Goal: Use online tool/utility: Utilize a website feature to perform a specific function

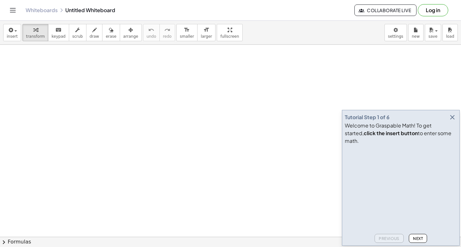
click at [452, 121] on icon "button" at bounding box center [452, 118] width 8 height 8
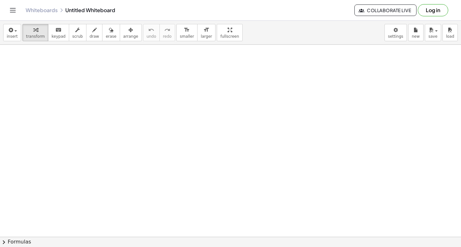
drag, startPoint x: 239, startPoint y: 180, endPoint x: 240, endPoint y: 187, distance: 7.2
drag, startPoint x: 226, startPoint y: 183, endPoint x: 229, endPoint y: 184, distance: 3.6
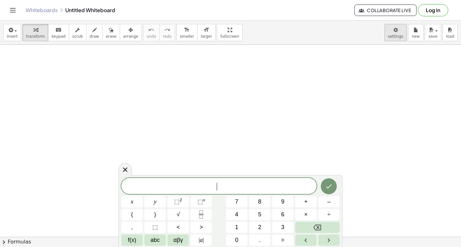
click at [400, 28] on body "Graspable Math Activities Get Started Activity Bank Assigned Work Classes White…" at bounding box center [230, 123] width 461 height 247
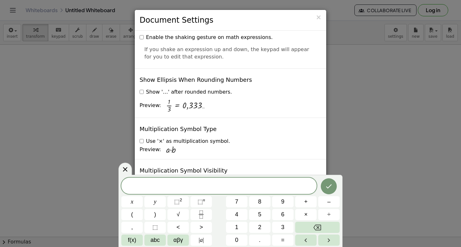
scroll to position [1535, 0]
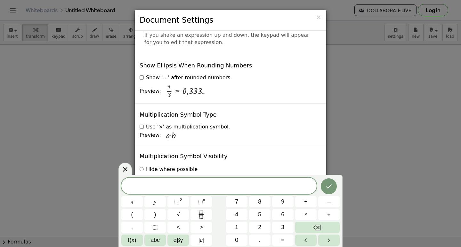
click at [126, 169] on icon at bounding box center [125, 169] width 4 height 4
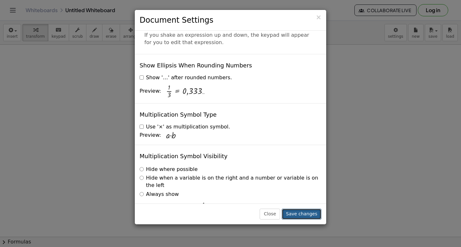
click at [312, 211] on button "Save changes" at bounding box center [301, 214] width 40 height 11
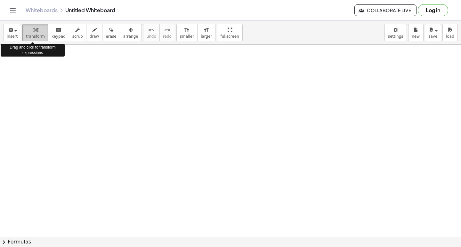
click at [33, 33] on icon "button" at bounding box center [35, 30] width 4 height 8
click at [33, 31] on icon "button" at bounding box center [35, 30] width 4 height 8
drag, startPoint x: 32, startPoint y: 32, endPoint x: 37, endPoint y: 39, distance: 8.7
click at [37, 39] on button "transform" at bounding box center [35, 32] width 26 height 17
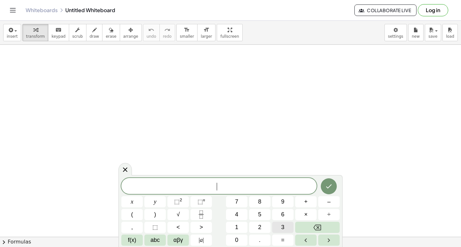
click at [286, 227] on button "3" at bounding box center [282, 227] width 21 height 11
click at [132, 201] on span "x" at bounding box center [132, 202] width 3 height 9
click at [309, 202] on button "+" at bounding box center [305, 201] width 21 height 11
click at [241, 200] on button "7" at bounding box center [236, 201] width 21 height 11
click at [286, 242] on button "=" at bounding box center [282, 240] width 21 height 11
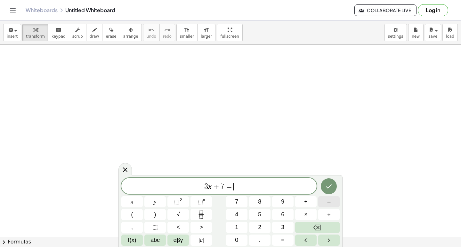
click at [320, 199] on button "–" at bounding box center [328, 201] width 21 height 11
click at [247, 226] on button "1" at bounding box center [236, 227] width 21 height 11
click at [242, 203] on button "7" at bounding box center [236, 201] width 21 height 11
click at [302, 228] on button "Backspace" at bounding box center [317, 227] width 44 height 11
click at [238, 216] on span "4" at bounding box center [236, 214] width 3 height 9
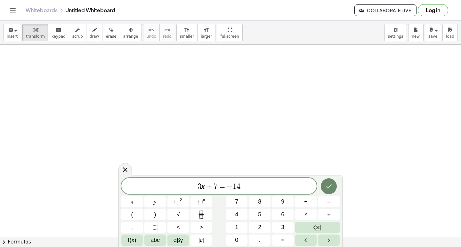
click at [332, 183] on icon "Done" at bounding box center [329, 187] width 8 height 8
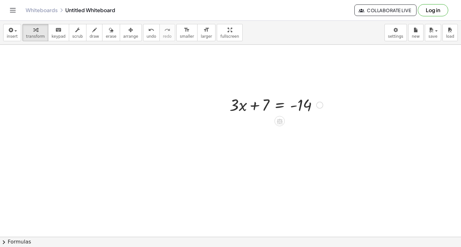
scroll to position [64, 0]
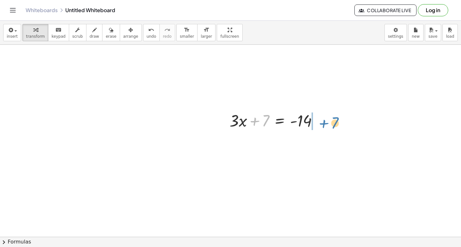
drag, startPoint x: 257, startPoint y: 119, endPoint x: 325, endPoint y: 119, distance: 67.8
click at [325, 120] on div at bounding box center [276, 120] width 100 height 22
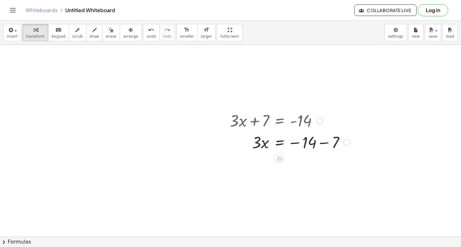
click at [327, 141] on div at bounding box center [289, 142] width 127 height 22
drag, startPoint x: 261, startPoint y: 168, endPoint x: 257, endPoint y: 169, distance: 4.3
click at [257, 169] on div at bounding box center [289, 164] width 127 height 22
drag, startPoint x: 256, startPoint y: 167, endPoint x: 302, endPoint y: 179, distance: 47.4
click at [300, 188] on div at bounding box center [289, 191] width 127 height 32
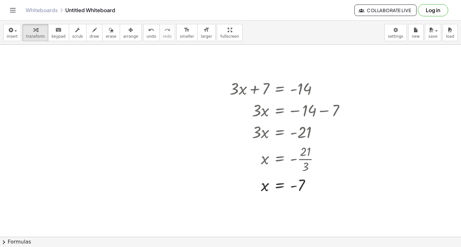
scroll to position [192, 0]
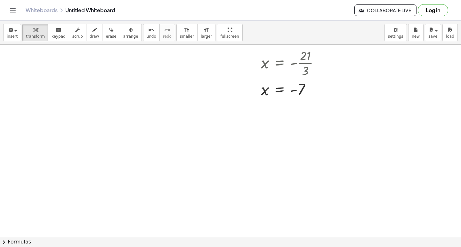
click at [285, 180] on div at bounding box center [230, 66] width 461 height 426
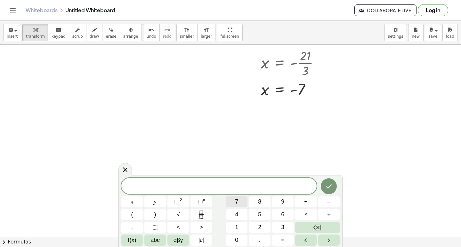
click at [230, 201] on button "7" at bounding box center [236, 201] width 21 height 11
click at [129, 201] on button "x" at bounding box center [131, 201] width 21 height 11
click at [330, 199] on span "–" at bounding box center [328, 202] width 3 height 9
click at [264, 213] on button "5" at bounding box center [259, 214] width 21 height 11
click at [275, 239] on button "=" at bounding box center [282, 240] width 21 height 11
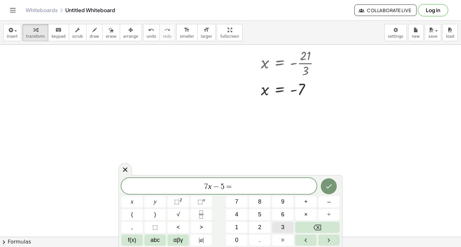
click at [277, 227] on button "3" at bounding box center [282, 227] width 21 height 11
click at [239, 198] on button "7" at bounding box center [236, 201] width 21 height 11
click at [324, 183] on button "Done" at bounding box center [328, 186] width 16 height 16
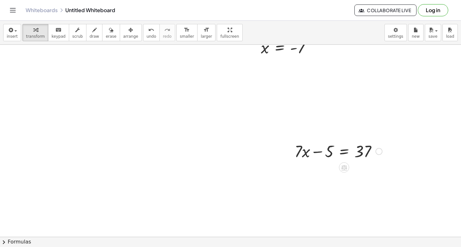
scroll to position [266, 0]
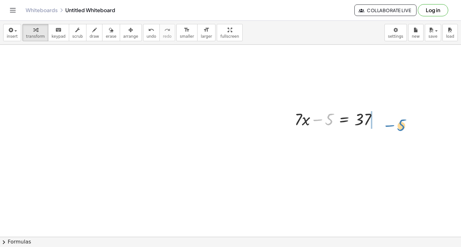
drag, startPoint x: 327, startPoint y: 120, endPoint x: 391, endPoint y: 120, distance: 63.6
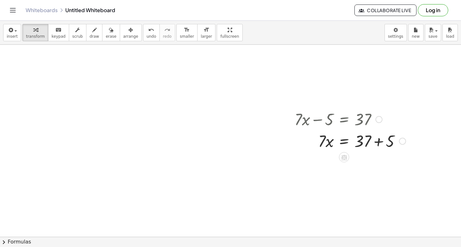
click at [378, 143] on div at bounding box center [349, 141] width 117 height 22
click at [327, 161] on div at bounding box center [349, 163] width 117 height 22
drag, startPoint x: 320, startPoint y: 159, endPoint x: 379, endPoint y: 157, distance: 58.9
click at [379, 157] on div at bounding box center [349, 163] width 117 height 22
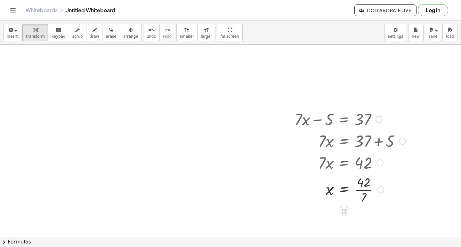
click at [358, 190] on div at bounding box center [349, 189] width 117 height 32
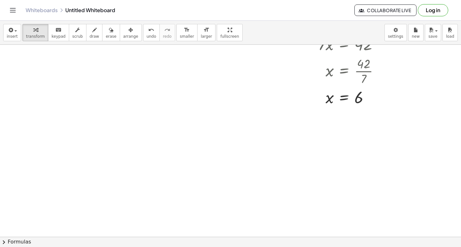
scroll to position [448, 0]
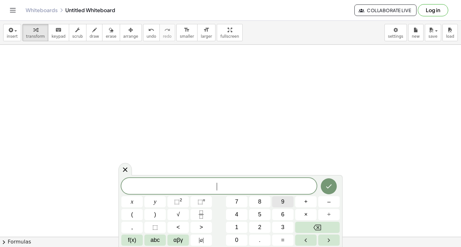
click at [279, 202] on button "9" at bounding box center [282, 201] width 21 height 11
click at [136, 198] on button "x" at bounding box center [131, 201] width 21 height 11
click at [307, 203] on span "+" at bounding box center [306, 202] width 4 height 9
click at [264, 227] on button "2" at bounding box center [259, 227] width 21 height 11
click at [233, 226] on button "1" at bounding box center [236, 227] width 21 height 11
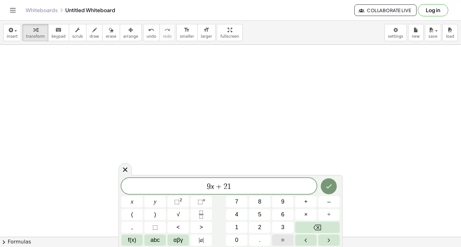
click at [280, 237] on button "=" at bounding box center [282, 240] width 21 height 11
click at [324, 202] on button "–" at bounding box center [328, 201] width 21 height 11
click at [240, 227] on button "1" at bounding box center [236, 227] width 21 height 11
click at [263, 210] on button "5" at bounding box center [259, 214] width 21 height 11
click at [325, 187] on icon "Done" at bounding box center [329, 187] width 8 height 8
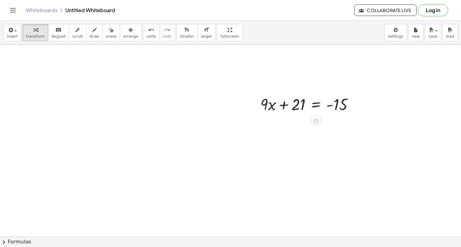
scroll to position [544, 0]
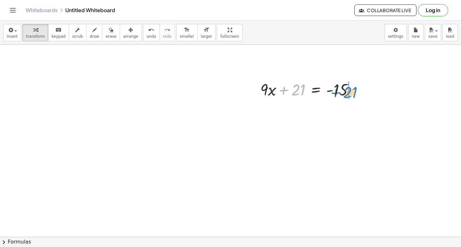
drag, startPoint x: 294, startPoint y: 91, endPoint x: 349, endPoint y: 93, distance: 55.1
click at [349, 93] on div at bounding box center [309, 89] width 105 height 22
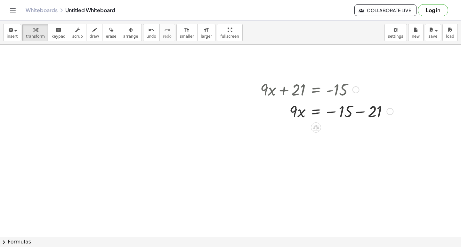
click at [359, 111] on div at bounding box center [326, 111] width 139 height 22
drag, startPoint x: 293, startPoint y: 130, endPoint x: 371, endPoint y: 127, distance: 78.1
click at [371, 127] on div at bounding box center [326, 133] width 139 height 22
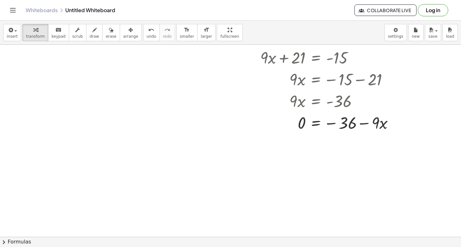
scroll to position [577, 0]
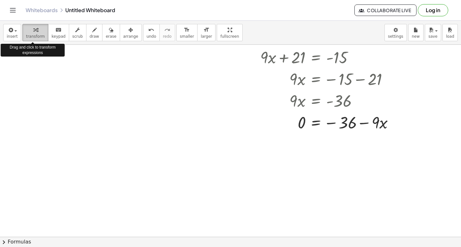
click at [29, 35] on span "transform" at bounding box center [35, 36] width 19 height 4
click at [33, 31] on icon "button" at bounding box center [35, 30] width 4 height 8
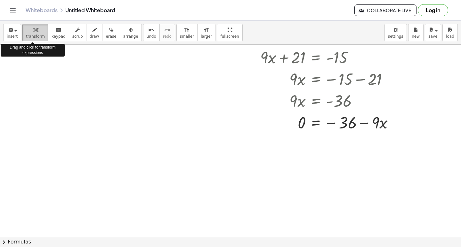
click at [33, 31] on icon "button" at bounding box center [35, 30] width 4 height 8
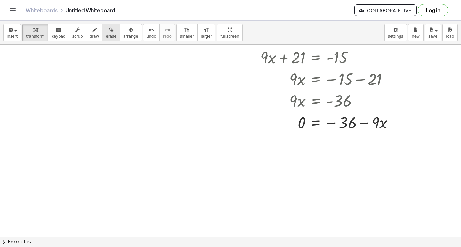
click at [106, 35] on span "erase" at bounding box center [111, 36] width 11 height 4
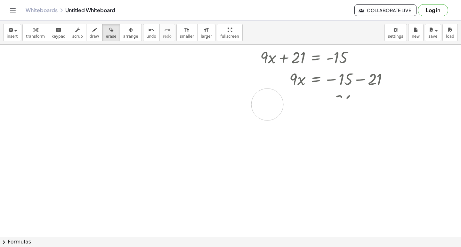
drag, startPoint x: 344, startPoint y: 124, endPoint x: 240, endPoint y: 97, distance: 107.0
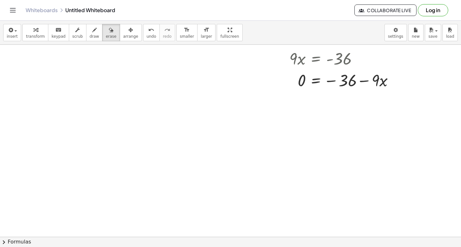
scroll to position [673, 0]
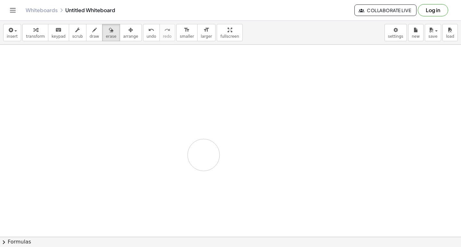
drag, startPoint x: 268, startPoint y: 142, endPoint x: 271, endPoint y: 141, distance: 3.3
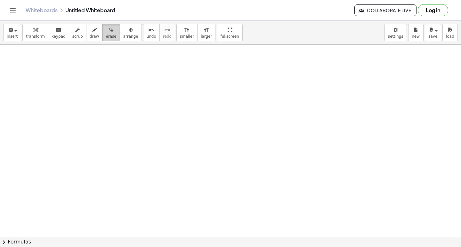
click at [106, 34] on span "erase" at bounding box center [111, 36] width 11 height 4
click at [31, 34] on span "transform" at bounding box center [35, 36] width 19 height 4
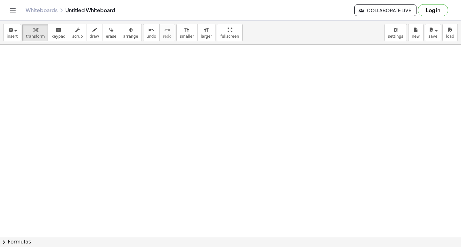
drag, startPoint x: 225, startPoint y: 168, endPoint x: 224, endPoint y: 183, distance: 15.1
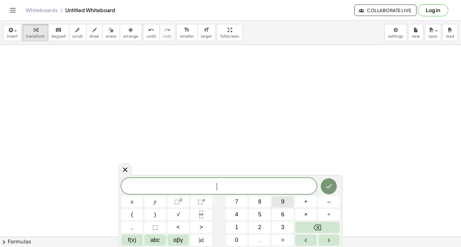
click at [282, 203] on span "9" at bounding box center [282, 202] width 3 height 9
click at [127, 198] on button "x" at bounding box center [131, 201] width 21 height 11
click at [136, 200] on button "x" at bounding box center [131, 201] width 21 height 11
click at [327, 226] on button "Backspace" at bounding box center [317, 227] width 44 height 11
click at [302, 199] on button "+" at bounding box center [305, 201] width 21 height 11
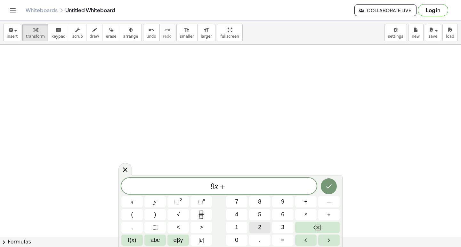
click at [257, 227] on button "2" at bounding box center [259, 227] width 21 height 11
click at [231, 225] on button "1" at bounding box center [236, 227] width 21 height 11
click at [277, 237] on button "=" at bounding box center [282, 240] width 21 height 11
click at [319, 199] on button "–" at bounding box center [328, 201] width 21 height 11
click at [237, 228] on span "1" at bounding box center [236, 227] width 3 height 9
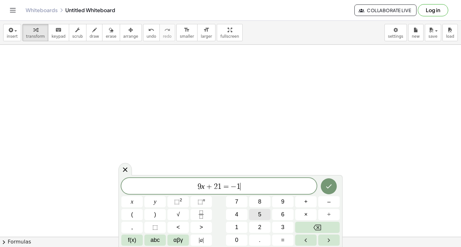
click at [258, 210] on button "5" at bounding box center [259, 214] width 21 height 11
click at [333, 181] on button "Done" at bounding box center [328, 186] width 16 height 16
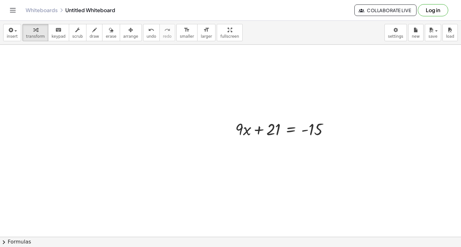
scroll to position [769, 0]
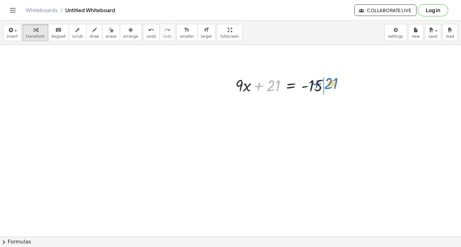
drag, startPoint x: 266, startPoint y: 86, endPoint x: 324, endPoint y: 86, distance: 57.9
click at [327, 84] on div at bounding box center [284, 85] width 105 height 22
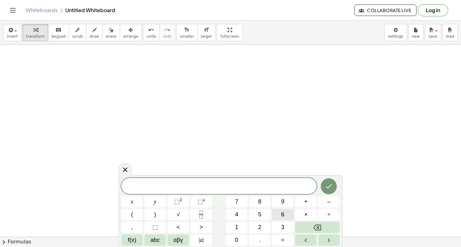
click at [261, 218] on div "​ x y ⬚ 2 ⬚ n 7 8 9 + – ( ) √ 4 5 6 × ÷ , ⬚ < > 1 2 3 f(x) abc αβγ | a | 0 . =" at bounding box center [230, 212] width 218 height 68
click at [278, 212] on button "6" at bounding box center [282, 214] width 21 height 11
click at [126, 201] on button "x" at bounding box center [131, 201] width 21 height 11
click at [306, 199] on span "+" at bounding box center [306, 202] width 4 height 9
click at [155, 199] on span "y" at bounding box center [155, 202] width 3 height 9
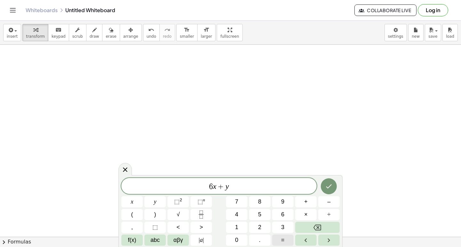
click at [283, 239] on span "=" at bounding box center [283, 240] width 4 height 9
click at [258, 213] on span "5" at bounding box center [259, 214] width 3 height 9
click at [327, 183] on icon "Done" at bounding box center [329, 187] width 8 height 8
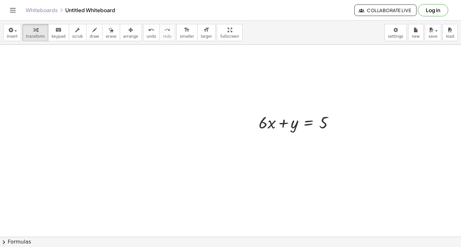
scroll to position [961, 0]
drag, startPoint x: 264, startPoint y: 119, endPoint x: 347, endPoint y: 120, distance: 83.8
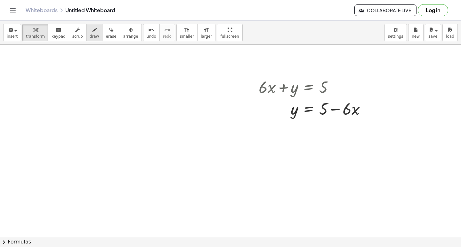
click at [92, 31] on icon "button" at bounding box center [94, 30] width 4 height 8
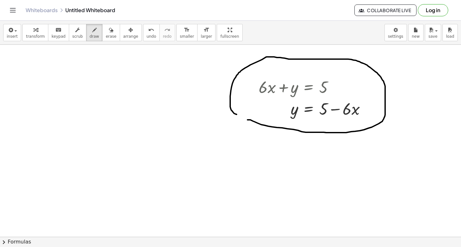
drag, startPoint x: 248, startPoint y: 120, endPoint x: 247, endPoint y: 116, distance: 4.2
click at [36, 34] on button "transform" at bounding box center [35, 32] width 26 height 17
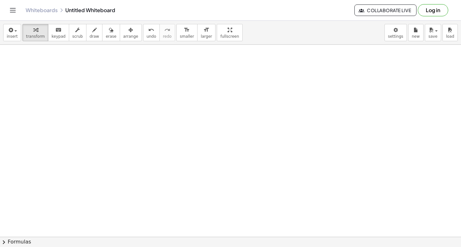
scroll to position [1153, 0]
drag, startPoint x: 212, startPoint y: 119, endPoint x: 205, endPoint y: 138, distance: 20.3
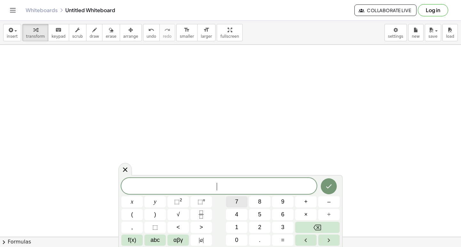
click at [235, 200] on span "7" at bounding box center [236, 202] width 3 height 9
click at [128, 199] on button "x" at bounding box center [131, 201] width 21 height 11
click at [303, 201] on button "+" at bounding box center [305, 201] width 21 height 11
click at [151, 197] on button "y" at bounding box center [154, 201] width 21 height 11
click at [282, 238] on span "=" at bounding box center [283, 240] width 4 height 9
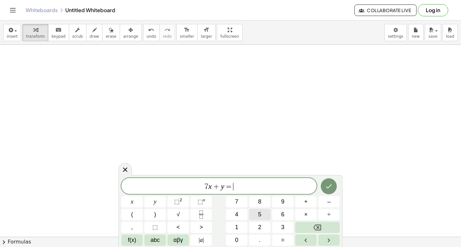
click at [257, 213] on button "5" at bounding box center [259, 214] width 21 height 11
click at [328, 187] on icon "Done" at bounding box center [329, 187] width 6 height 4
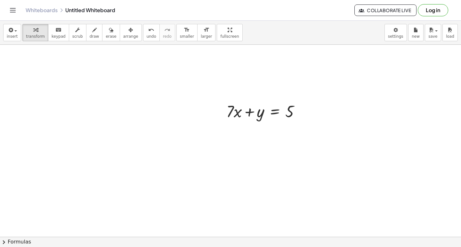
scroll to position [1281, 0]
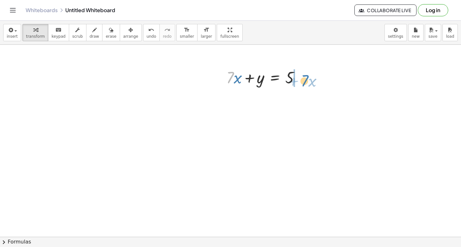
drag, startPoint x: 232, startPoint y: 77, endPoint x: 307, endPoint y: 80, distance: 74.9
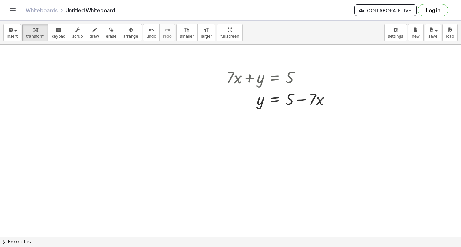
drag, startPoint x: 88, startPoint y: 27, endPoint x: 117, endPoint y: 55, distance: 40.3
click at [92, 28] on icon "button" at bounding box center [94, 30] width 4 height 8
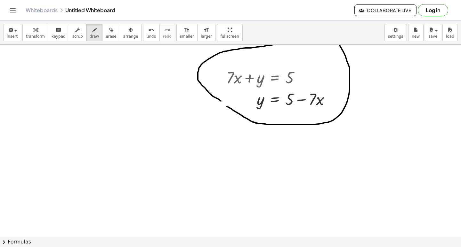
drag, startPoint x: 227, startPoint y: 106, endPoint x: 236, endPoint y: 109, distance: 10.0
click at [35, 33] on div "button" at bounding box center [35, 30] width 19 height 8
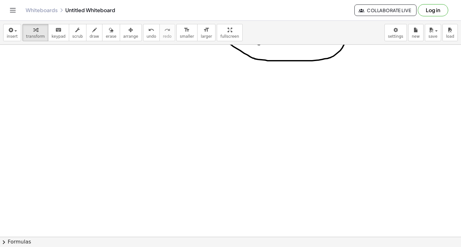
scroll to position [1441, 0]
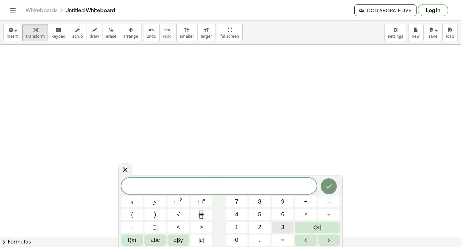
click at [285, 228] on button "3" at bounding box center [282, 227] width 21 height 11
click at [153, 201] on button "y" at bounding box center [154, 201] width 21 height 11
click at [327, 201] on span "–" at bounding box center [328, 202] width 3 height 9
click at [240, 229] on button "1" at bounding box center [236, 227] width 21 height 11
click at [277, 220] on div "3 y − 1 x y ⬚ 2 ⬚ n 7 8 9 + – ( ) √ 4 5 6 × ÷ , ⬚ < > 1 2 3 f(x) abc αβγ | a | …" at bounding box center [230, 212] width 218 height 68
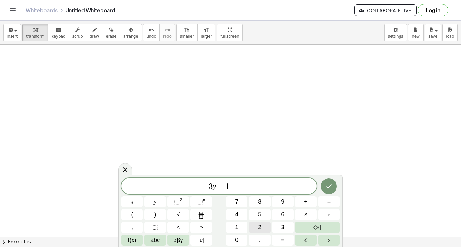
click at [259, 225] on span "2" at bounding box center [259, 227] width 3 height 9
click at [132, 201] on span "x" at bounding box center [132, 202] width 3 height 9
click at [280, 240] on button "=" at bounding box center [282, 240] width 21 height 11
click at [240, 228] on button "1" at bounding box center [236, 227] width 21 height 11
click at [262, 212] on button "5" at bounding box center [259, 214] width 21 height 11
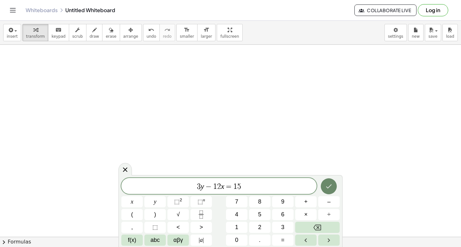
click at [333, 185] on button "Done" at bounding box center [328, 186] width 16 height 16
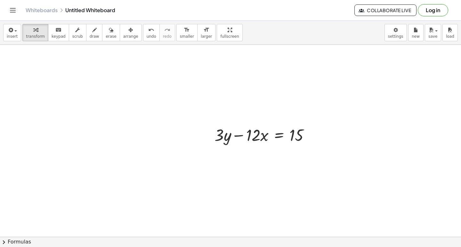
scroll to position [1537, 0]
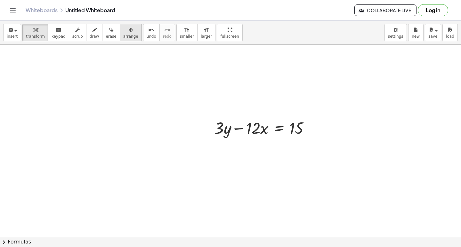
click at [124, 30] on div "button" at bounding box center [130, 30] width 15 height 8
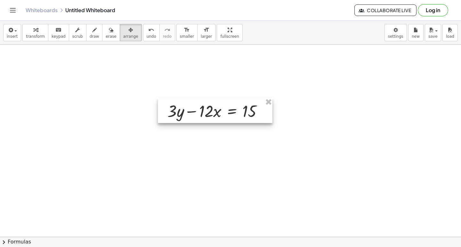
drag, startPoint x: 222, startPoint y: 133, endPoint x: 173, endPoint y: 114, distance: 52.9
click at [175, 115] on div at bounding box center [215, 110] width 114 height 25
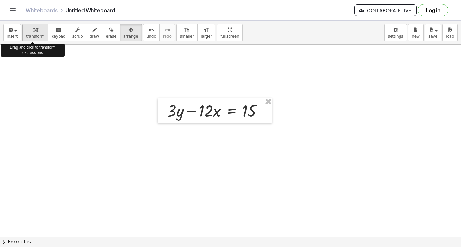
click at [39, 31] on div "button" at bounding box center [35, 30] width 19 height 8
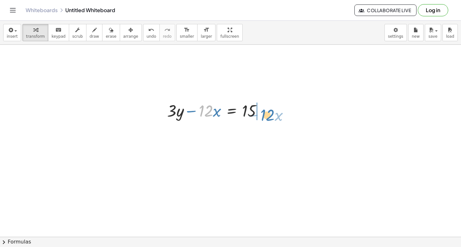
drag, startPoint x: 199, startPoint y: 114, endPoint x: 261, endPoint y: 118, distance: 62.5
click at [261, 118] on div at bounding box center [217, 110] width 106 height 22
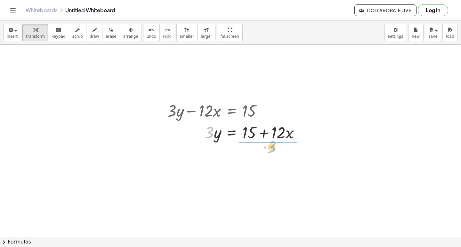
drag, startPoint x: 213, startPoint y: 137, endPoint x: 276, endPoint y: 151, distance: 64.7
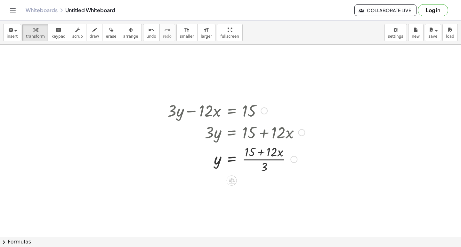
scroll to position [1569, 0]
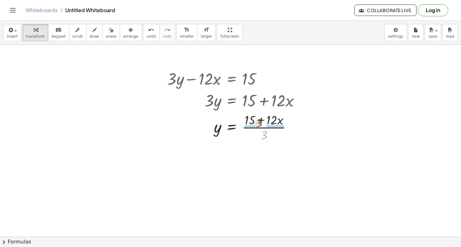
drag, startPoint x: 264, startPoint y: 133, endPoint x: 259, endPoint y: 121, distance: 13.2
click at [259, 121] on div at bounding box center [236, 127] width 144 height 32
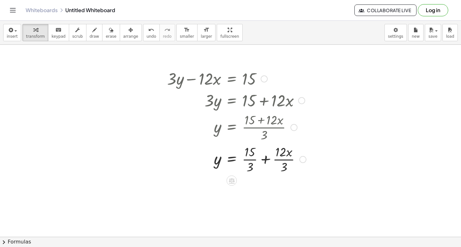
scroll to position [1601, 0]
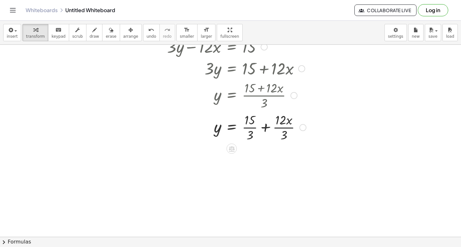
click at [247, 122] on div at bounding box center [236, 127] width 145 height 32
click at [252, 118] on div at bounding box center [236, 127] width 145 height 32
click at [249, 123] on div at bounding box center [236, 127] width 145 height 32
drag, startPoint x: 249, startPoint y: 123, endPoint x: 245, endPoint y: 131, distance: 8.9
click at [247, 128] on div at bounding box center [236, 127] width 145 height 32
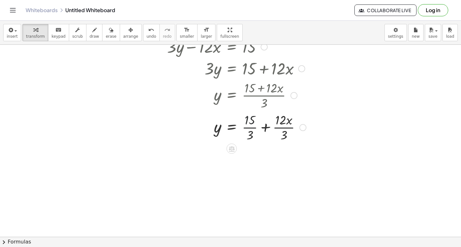
click at [246, 127] on div at bounding box center [236, 127] width 145 height 32
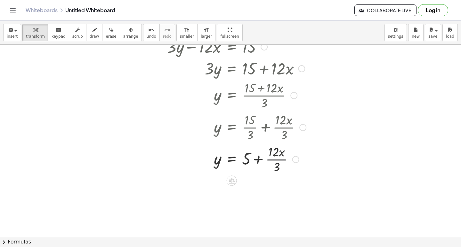
click at [272, 159] on div at bounding box center [236, 159] width 145 height 32
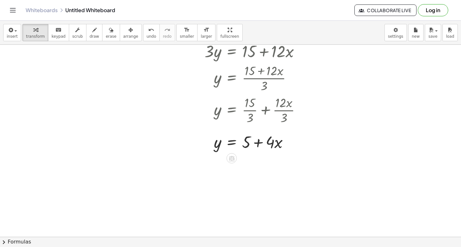
scroll to position [1633, 0]
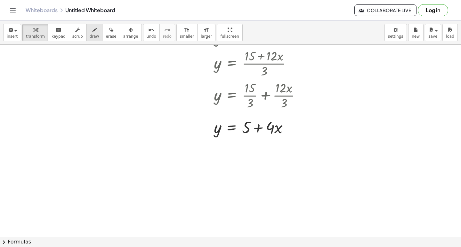
click at [90, 32] on div "button" at bounding box center [95, 30] width 10 height 8
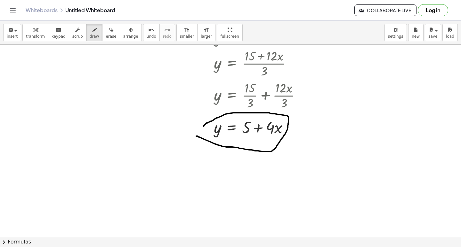
drag, startPoint x: 196, startPoint y: 136, endPoint x: 200, endPoint y: 135, distance: 3.6
click at [33, 29] on icon "button" at bounding box center [35, 30] width 4 height 8
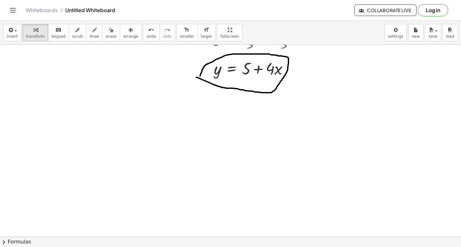
scroll to position [1697, 0]
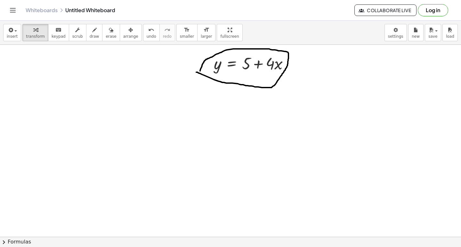
drag, startPoint x: 276, startPoint y: 183, endPoint x: 198, endPoint y: 190, distance: 78.0
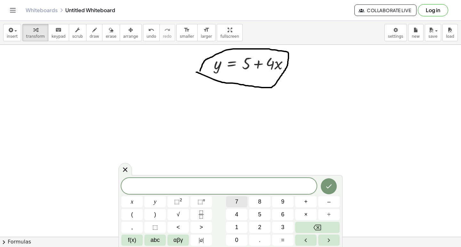
click at [236, 201] on button "7" at bounding box center [236, 201] width 21 height 11
click at [153, 204] on button "y" at bounding box center [154, 201] width 21 height 11
click at [306, 200] on span "+" at bounding box center [306, 202] width 4 height 9
click at [260, 228] on span "2" at bounding box center [259, 227] width 3 height 9
click at [225, 224] on div "7 y + 2 x y ⬚ 2 ⬚ n 7 8 9 + – ( ) √ 4 5 6 × ÷ , ⬚ < > 1 2 3 f(x) abc αβγ | a | …" at bounding box center [230, 212] width 218 height 68
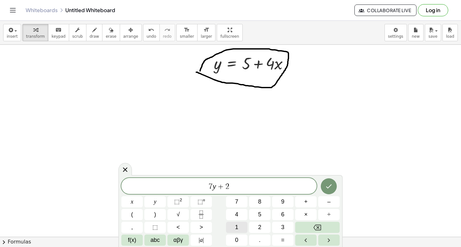
click at [236, 224] on span "1" at bounding box center [236, 227] width 3 height 9
click at [283, 236] on span "=" at bounding box center [283, 240] width 4 height 9
click at [240, 201] on button "7" at bounding box center [236, 201] width 21 height 11
click at [332, 185] on icon "Done" at bounding box center [329, 187] width 8 height 8
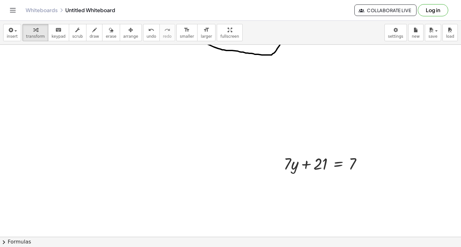
scroll to position [1730, 0]
click at [120, 25] on button "arrange" at bounding box center [131, 32] width 22 height 17
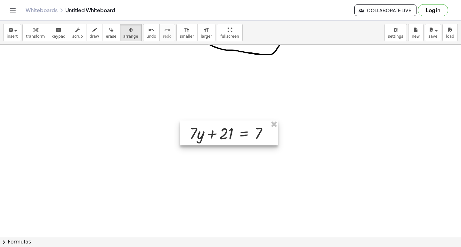
drag, startPoint x: 278, startPoint y: 153, endPoint x: 142, endPoint y: 106, distance: 144.4
click at [184, 123] on div at bounding box center [229, 133] width 98 height 25
click at [33, 30] on icon "button" at bounding box center [35, 30] width 4 height 8
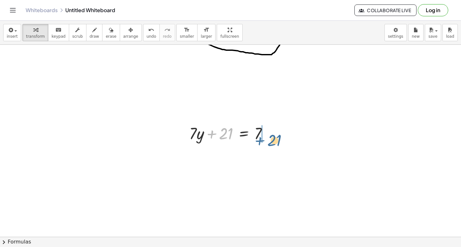
drag, startPoint x: 247, startPoint y: 140, endPoint x: 264, endPoint y: 135, distance: 17.9
click at [270, 135] on div at bounding box center [231, 133] width 90 height 22
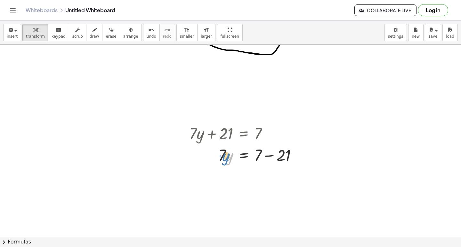
click at [228, 156] on div at bounding box center [245, 155] width 119 height 22
drag, startPoint x: 218, startPoint y: 154, endPoint x: 259, endPoint y: 167, distance: 43.2
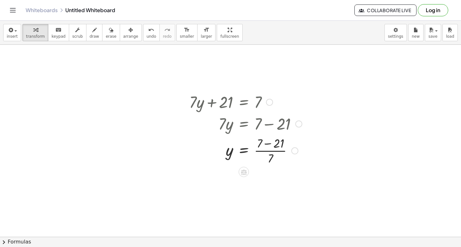
scroll to position [1762, 0]
click at [270, 142] on div at bounding box center [245, 150] width 119 height 32
click at [100, 23] on div "insert select one: Math Expression Function Text Youtube Video Graphing Geometr…" at bounding box center [230, 33] width 461 height 24
drag, startPoint x: 99, startPoint y: 31, endPoint x: 118, endPoint y: 72, distance: 44.2
click at [109, 31] on icon "button" at bounding box center [111, 30] width 4 height 8
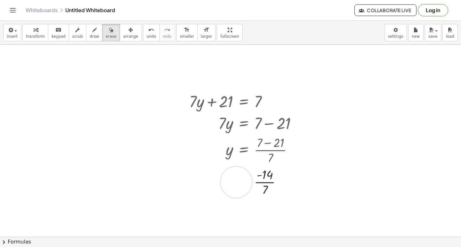
drag, startPoint x: 234, startPoint y: 183, endPoint x: 271, endPoint y: 186, distance: 36.3
drag, startPoint x: 272, startPoint y: 186, endPoint x: 231, endPoint y: 175, distance: 42.0
drag, startPoint x: 223, startPoint y: 180, endPoint x: 139, endPoint y: 199, distance: 86.5
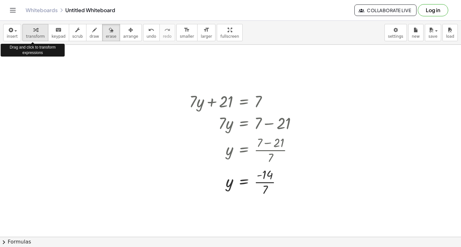
click at [36, 28] on div "button" at bounding box center [35, 30] width 19 height 8
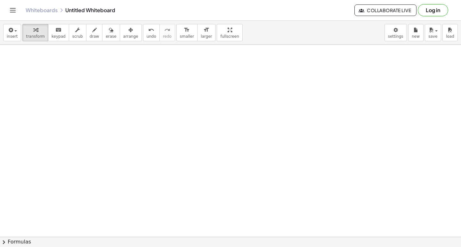
scroll to position [2018, 0]
drag, startPoint x: 217, startPoint y: 188, endPoint x: 223, endPoint y: 186, distance: 6.9
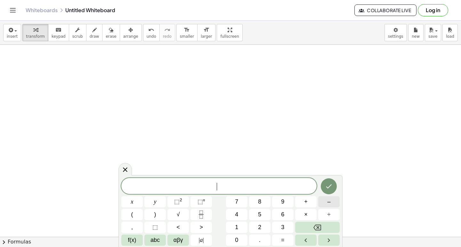
click at [324, 199] on button "–" at bounding box center [328, 201] width 21 height 11
click at [282, 226] on span "3" at bounding box center [282, 227] width 3 height 9
click at [130, 201] on button "x" at bounding box center [131, 201] width 21 height 11
click at [305, 200] on span "+" at bounding box center [306, 202] width 4 height 9
click at [261, 228] on span "2" at bounding box center [259, 227] width 3 height 9
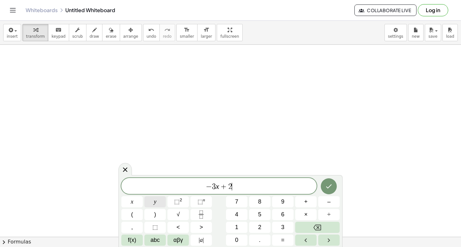
click at [160, 198] on button "y" at bounding box center [154, 201] width 21 height 11
click at [287, 238] on button "=" at bounding box center [282, 240] width 21 height 11
click at [233, 225] on button "1" at bounding box center [236, 227] width 21 height 11
click at [305, 227] on button "Backspace" at bounding box center [317, 227] width 44 height 11
click at [329, 201] on button "–" at bounding box center [328, 201] width 21 height 11
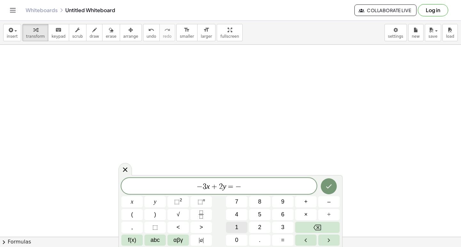
click at [239, 224] on button "1" at bounding box center [236, 227] width 21 height 11
click at [323, 186] on button "Done" at bounding box center [328, 186] width 16 height 16
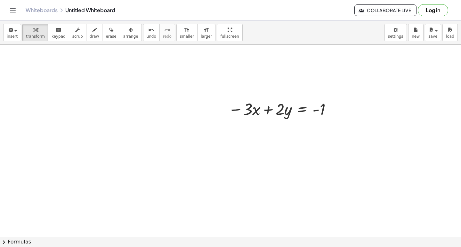
scroll to position [2114, 0]
click at [128, 31] on icon "button" at bounding box center [130, 30] width 4 height 8
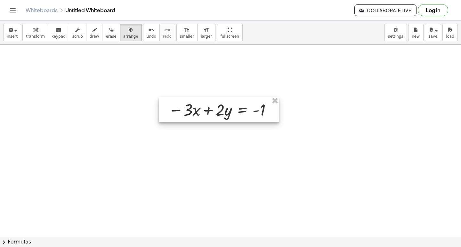
drag, startPoint x: 293, startPoint y: 105, endPoint x: 233, endPoint y: 109, distance: 60.0
click at [233, 109] on div at bounding box center [219, 109] width 120 height 25
click at [35, 32] on div "button" at bounding box center [35, 30] width 19 height 8
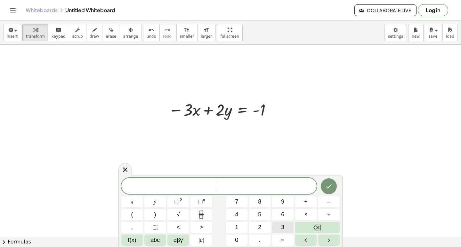
click at [281, 224] on button "3" at bounding box center [282, 227] width 21 height 11
click at [305, 216] on span "×" at bounding box center [306, 214] width 4 height 9
click at [310, 224] on button "Backspace" at bounding box center [317, 227] width 44 height 11
click at [123, 198] on button "x" at bounding box center [131, 201] width 21 height 11
click at [303, 201] on button "+" at bounding box center [305, 201] width 21 height 11
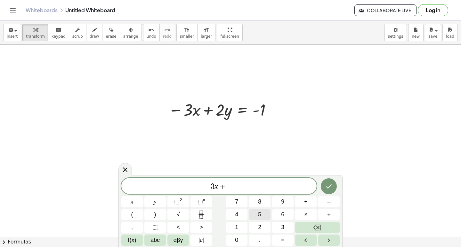
click at [261, 213] on button "5" at bounding box center [259, 214] width 21 height 11
click at [154, 200] on span "y" at bounding box center [155, 202] width 3 height 9
click at [284, 241] on span "=" at bounding box center [283, 240] width 4 height 9
click at [263, 201] on button "8" at bounding box center [259, 201] width 21 height 11
click at [330, 183] on icon "Done" at bounding box center [329, 187] width 8 height 8
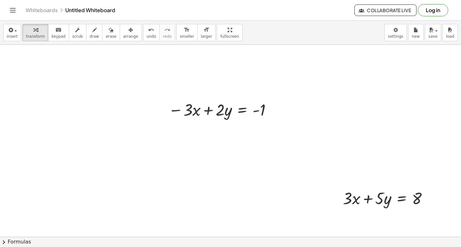
click at [122, 36] on button "arrange" at bounding box center [131, 32] width 22 height 17
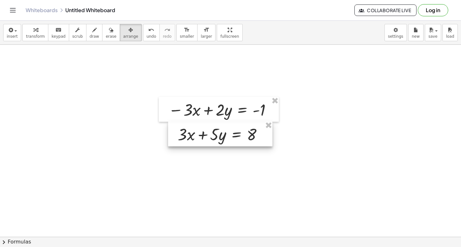
drag, startPoint x: 367, startPoint y: 202, endPoint x: 202, endPoint y: 138, distance: 177.0
click at [202, 138] on div at bounding box center [220, 134] width 104 height 25
click at [28, 29] on div "button" at bounding box center [35, 30] width 19 height 8
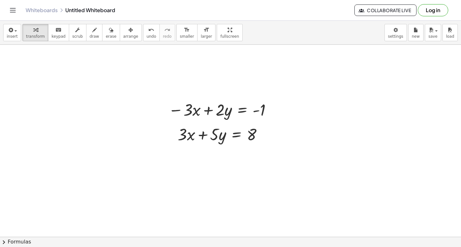
click at [90, 35] on span "draw" at bounding box center [95, 36] width 10 height 4
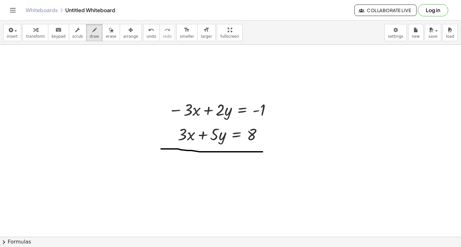
drag, startPoint x: 173, startPoint y: 149, endPoint x: 169, endPoint y: 125, distance: 24.3
click at [32, 34] on span "transform" at bounding box center [35, 36] width 19 height 4
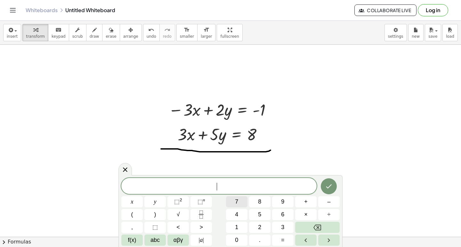
click at [241, 200] on button "7" at bounding box center [236, 201] width 21 height 11
click at [153, 198] on button "y" at bounding box center [154, 201] width 21 height 11
click at [285, 241] on button "=" at bounding box center [282, 240] width 21 height 11
click at [235, 199] on span "7" at bounding box center [236, 202] width 3 height 9
click at [325, 187] on icon "Done" at bounding box center [329, 187] width 8 height 8
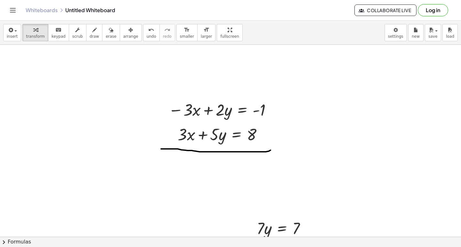
drag, startPoint x: 125, startPoint y: 33, endPoint x: 164, endPoint y: 140, distance: 114.3
click at [124, 33] on div "button" at bounding box center [130, 30] width 15 height 8
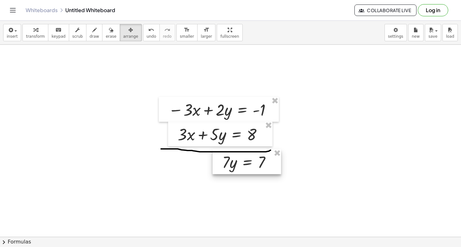
drag, startPoint x: 266, startPoint y: 227, endPoint x: 229, endPoint y: 162, distance: 74.1
click at [229, 162] on div at bounding box center [246, 161] width 68 height 25
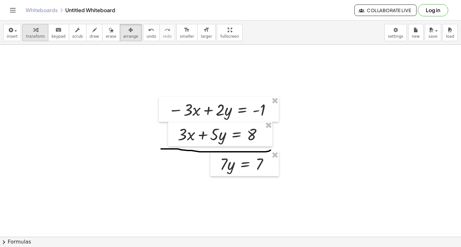
click at [24, 34] on button "transform" at bounding box center [35, 32] width 26 height 17
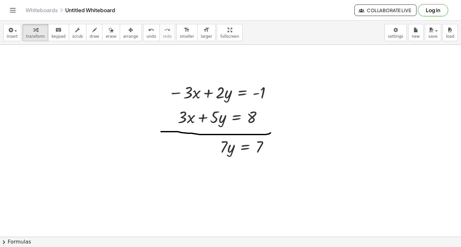
scroll to position [2146, 0]
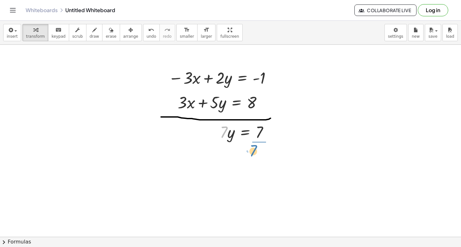
drag, startPoint x: 223, startPoint y: 133, endPoint x: 257, endPoint y: 149, distance: 37.1
click at [258, 158] on div at bounding box center [249, 159] width 64 height 32
click at [91, 34] on button "draw" at bounding box center [94, 32] width 17 height 17
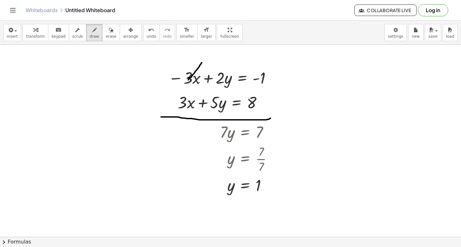
drag, startPoint x: 201, startPoint y: 63, endPoint x: 177, endPoint y: 88, distance: 35.1
drag, startPoint x: 191, startPoint y: 92, endPoint x: 177, endPoint y: 107, distance: 21.3
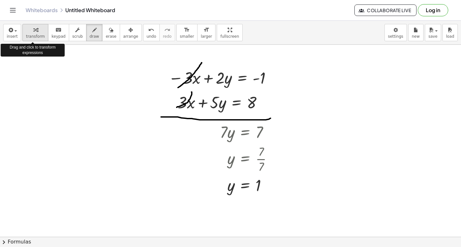
click at [33, 30] on icon "button" at bounding box center [35, 30] width 4 height 8
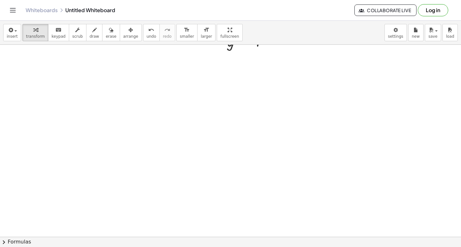
scroll to position [2306, 0]
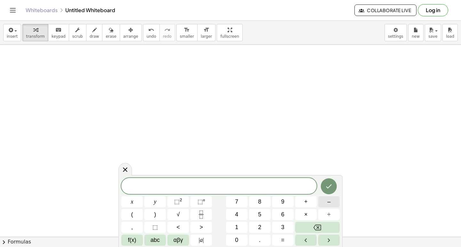
click at [329, 201] on span "–" at bounding box center [328, 202] width 3 height 9
click at [265, 226] on button "2" at bounding box center [259, 227] width 21 height 11
click at [134, 198] on button "x" at bounding box center [131, 201] width 21 height 11
click at [307, 201] on span "+" at bounding box center [306, 202] width 4 height 9
click at [282, 227] on span "3" at bounding box center [282, 227] width 3 height 9
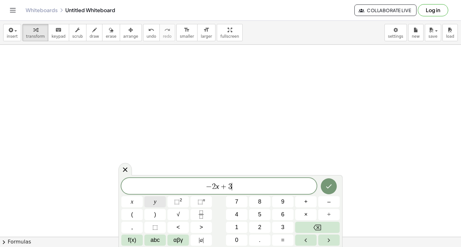
click at [155, 198] on span "y" at bounding box center [155, 202] width 3 height 9
click at [281, 239] on span "=" at bounding box center [283, 240] width 4 height 9
click at [261, 199] on span "8" at bounding box center [259, 202] width 3 height 9
click at [332, 184] on icon "Done" at bounding box center [329, 187] width 8 height 8
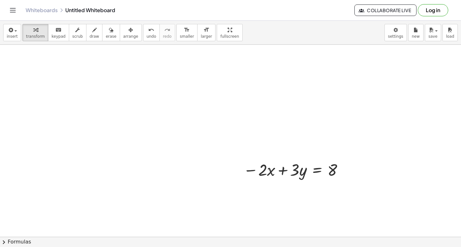
scroll to position [2338, 0]
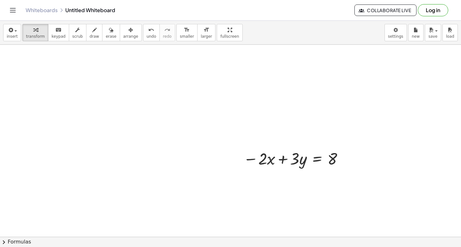
click at [128, 33] on icon "button" at bounding box center [130, 30] width 4 height 8
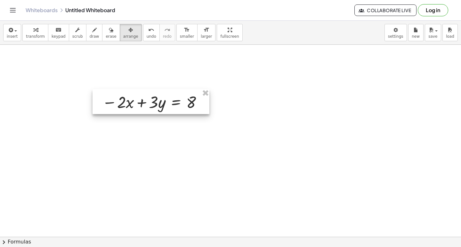
drag, startPoint x: 250, startPoint y: 162, endPoint x: 106, endPoint y: 105, distance: 155.3
click at [109, 106] on div at bounding box center [150, 101] width 117 height 25
click at [30, 34] on span "transform" at bounding box center [35, 36] width 19 height 4
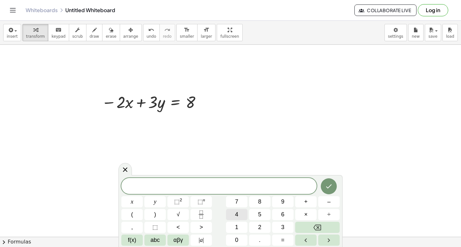
click at [262, 225] on button "2" at bounding box center [259, 227] width 21 height 11
click at [134, 202] on button "x" at bounding box center [131, 201] width 21 height 11
click at [304, 199] on span "+" at bounding box center [306, 202] width 4 height 9
click at [244, 208] on div "2 x + ​ x y ⬚ 2 ⬚ n 7 8 9 + – ( ) √ 4 5 6 × ÷ , ⬚ < > 1 2 3 f(x) abc αβγ | a | …" at bounding box center [230, 212] width 218 height 68
click at [156, 203] on button "y" at bounding box center [154, 201] width 21 height 11
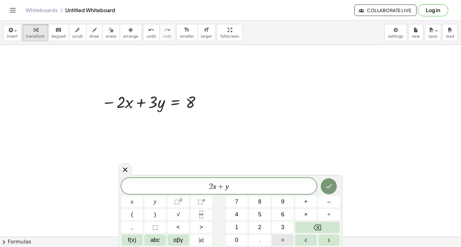
click at [282, 237] on span "=" at bounding box center [283, 240] width 4 height 9
click at [262, 199] on button "8" at bounding box center [259, 201] width 21 height 11
click at [327, 187] on icon "Done" at bounding box center [329, 187] width 8 height 8
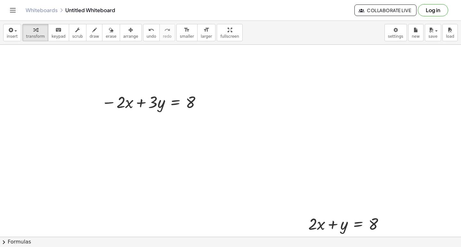
click at [118, 42] on div "insert select one: Math Expression Function Text Youtube Video Graphing Geometr…" at bounding box center [230, 33] width 461 height 24
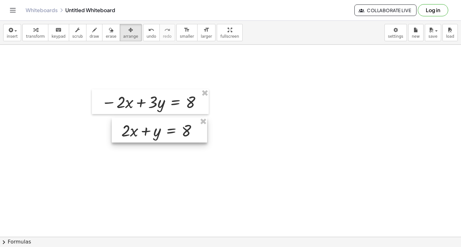
drag, startPoint x: 327, startPoint y: 230, endPoint x: 139, endPoint y: 136, distance: 210.2
click at [139, 136] on div at bounding box center [159, 130] width 95 height 25
click at [35, 25] on button "transform" at bounding box center [35, 32] width 26 height 17
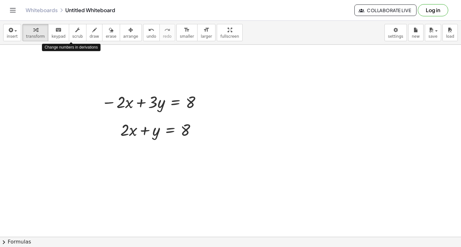
click at [86, 30] on button "draw" at bounding box center [94, 32] width 17 height 17
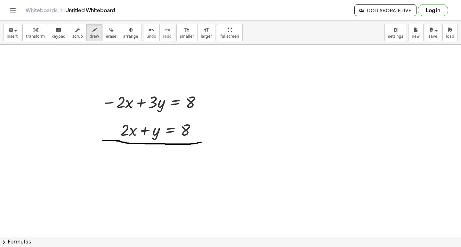
drag, startPoint x: 103, startPoint y: 141, endPoint x: 205, endPoint y: 142, distance: 102.7
click at [33, 33] on icon "button" at bounding box center [35, 30] width 4 height 8
click at [92, 27] on icon "button" at bounding box center [94, 30] width 4 height 8
drag, startPoint x: 140, startPoint y: 84, endPoint x: 91, endPoint y: 119, distance: 60.3
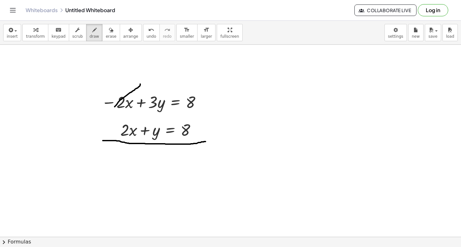
drag, startPoint x: 141, startPoint y: 119, endPoint x: 119, endPoint y: 141, distance: 31.0
click at [26, 33] on div "button" at bounding box center [35, 30] width 19 height 8
click at [92, 28] on icon "button" at bounding box center [94, 30] width 4 height 8
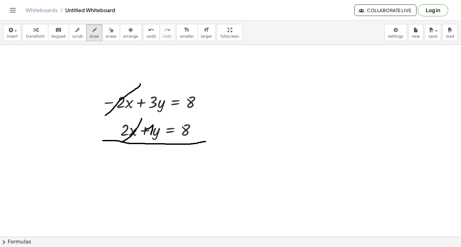
drag, startPoint x: 146, startPoint y: 130, endPoint x: 148, endPoint y: 142, distance: 12.7
click at [35, 29] on div "button" at bounding box center [35, 30] width 19 height 8
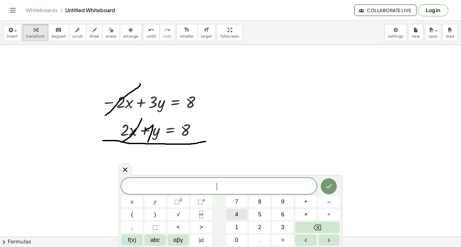
click at [236, 215] on span "4" at bounding box center [236, 214] width 3 height 9
click at [159, 202] on button "y" at bounding box center [154, 201] width 21 height 11
click at [280, 239] on button "=" at bounding box center [282, 240] width 21 height 11
click at [233, 225] on button "1" at bounding box center [236, 227] width 21 height 11
click at [288, 216] on button "6" at bounding box center [282, 214] width 21 height 11
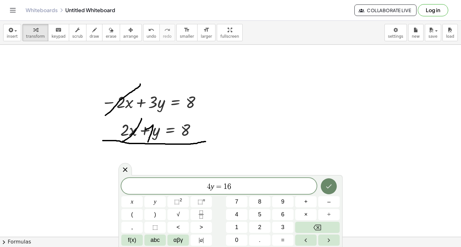
click at [328, 182] on button "Done" at bounding box center [328, 186] width 16 height 16
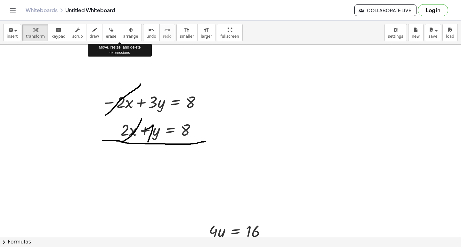
click at [123, 34] on button "arrange" at bounding box center [131, 32] width 22 height 17
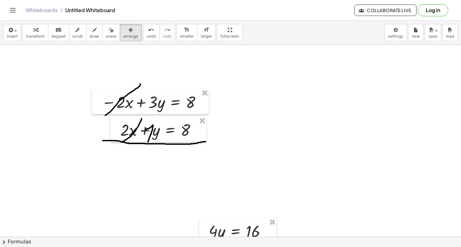
drag, startPoint x: 219, startPoint y: 237, endPoint x: 192, endPoint y: 219, distance: 33.4
click at [180, 207] on div "insert select one: Math Expression Function Text Youtube Video Graphing Geometr…" at bounding box center [230, 134] width 461 height 226
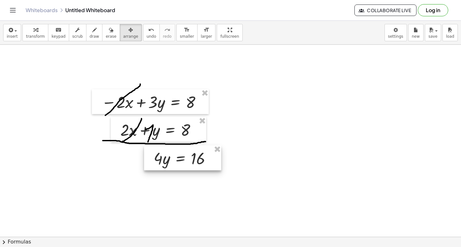
drag, startPoint x: 218, startPoint y: 234, endPoint x: 163, endPoint y: 161, distance: 91.4
click at [163, 161] on div at bounding box center [182, 158] width 77 height 25
click at [27, 29] on div "button" at bounding box center [35, 30] width 19 height 8
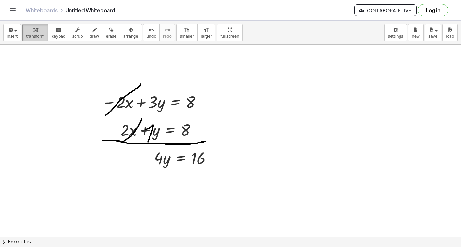
click at [33, 35] on span "transform" at bounding box center [35, 36] width 19 height 4
click at [33, 32] on icon "button" at bounding box center [35, 30] width 4 height 8
drag, startPoint x: 156, startPoint y: 162, endPoint x: 197, endPoint y: 176, distance: 42.7
click at [195, 183] on div at bounding box center [186, 185] width 71 height 32
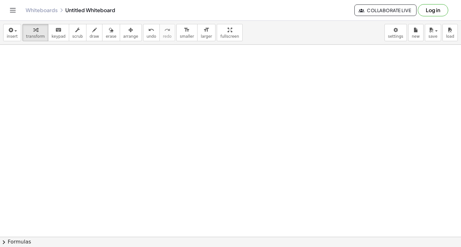
scroll to position [2595, 0]
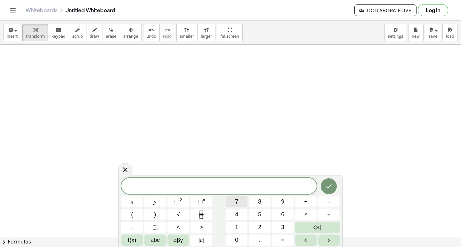
click at [239, 201] on button "7" at bounding box center [236, 201] width 21 height 11
click at [134, 199] on button "x" at bounding box center [131, 201] width 21 height 11
click at [331, 202] on button "–" at bounding box center [328, 201] width 21 height 11
click at [260, 225] on span "2" at bounding box center [259, 227] width 3 height 9
click at [153, 198] on button "y" at bounding box center [154, 201] width 21 height 11
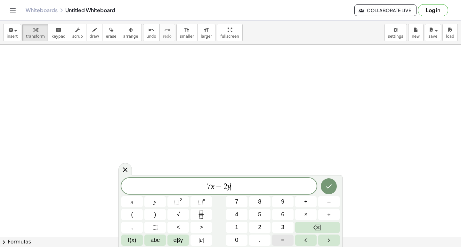
click at [279, 240] on button "=" at bounding box center [282, 240] width 21 height 11
click at [232, 223] on button "1" at bounding box center [236, 227] width 21 height 11
click at [241, 237] on button "0" at bounding box center [236, 240] width 21 height 11
click at [324, 184] on button "Done" at bounding box center [328, 186] width 16 height 16
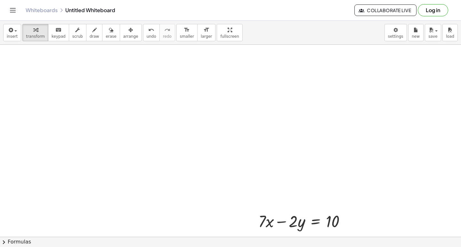
click at [128, 32] on icon "button" at bounding box center [130, 30] width 4 height 8
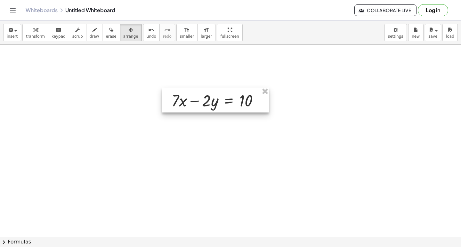
drag, startPoint x: 269, startPoint y: 221, endPoint x: 179, endPoint y: 100, distance: 151.3
click at [182, 101] on div at bounding box center [215, 100] width 107 height 25
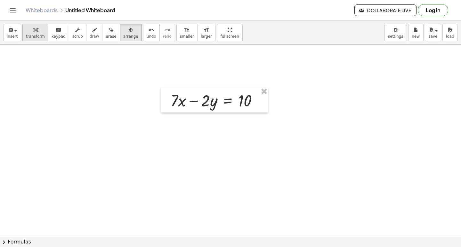
click at [27, 30] on div "button" at bounding box center [35, 30] width 19 height 8
click at [123, 34] on button "arrange" at bounding box center [131, 32] width 22 height 17
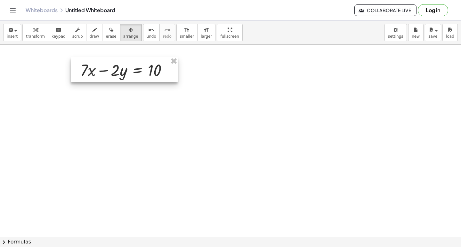
click at [72, 73] on div at bounding box center [124, 69] width 107 height 25
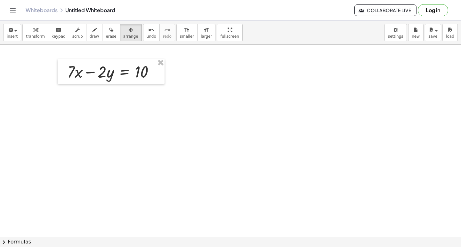
click at [31, 35] on span "transform" at bounding box center [35, 36] width 19 height 4
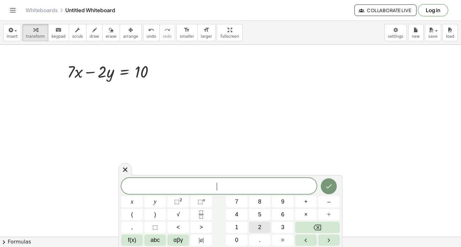
click at [242, 225] on div "​ x y ⬚ 2 ⬚ n 7 8 9 + – ( ) √ 4 5 6 × ÷ , ⬚ < > 1 2 3 f(x) abc αβγ | a | 0 . =" at bounding box center [230, 212] width 218 height 68
click at [260, 226] on span "2" at bounding box center [259, 227] width 3 height 9
click at [131, 199] on button "x" at bounding box center [131, 201] width 21 height 11
click at [310, 201] on button "+" at bounding box center [305, 201] width 21 height 11
click at [261, 226] on button "2" at bounding box center [259, 227] width 21 height 11
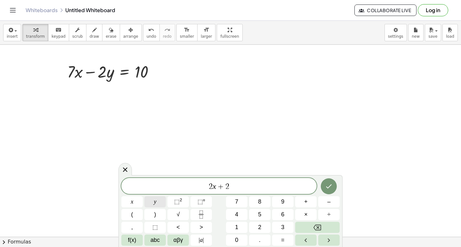
click at [152, 199] on button "y" at bounding box center [154, 201] width 21 height 11
click at [282, 240] on span "=" at bounding box center [283, 240] width 4 height 9
click at [257, 231] on button "2" at bounding box center [259, 227] width 21 height 11
click at [236, 233] on div "2 x + 2 y = 2 ​ x y ⬚ 2 ⬚ n 7 8 9 + – ( ) √ 4 5 6 × ÷ , ⬚ < > 1 2 3 f(x) abc αβ…" at bounding box center [230, 212] width 218 height 68
click at [240, 232] on div "2 x + 2 y = 2 x y ⬚ 2 ⬚ n 7 8 9 + – ( ) √ 4 5 6 × ÷ , ⬚ < > 1 2 3 f(x) abc αβγ …" at bounding box center [230, 212] width 218 height 68
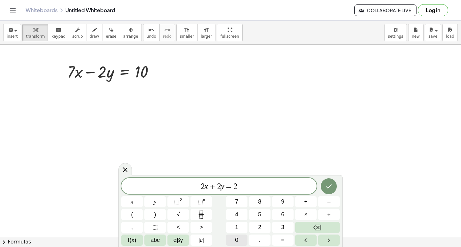
click at [234, 239] on button "0" at bounding box center [236, 240] width 21 height 11
click at [331, 184] on icon "Done" at bounding box center [329, 187] width 8 height 8
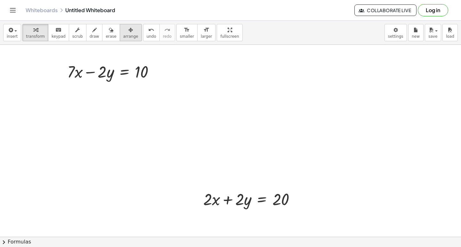
click at [128, 31] on icon "button" at bounding box center [130, 30] width 4 height 8
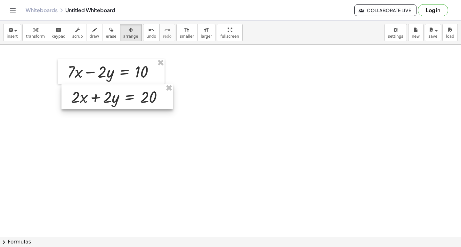
drag, startPoint x: 218, startPoint y: 206, endPoint x: 83, endPoint y: 102, distance: 170.2
click at [86, 103] on div at bounding box center [116, 96] width 111 height 25
click at [27, 35] on span "transform" at bounding box center [35, 36] width 19 height 4
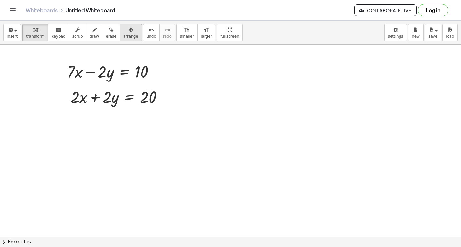
click at [120, 34] on button "arrange" at bounding box center [131, 32] width 22 height 17
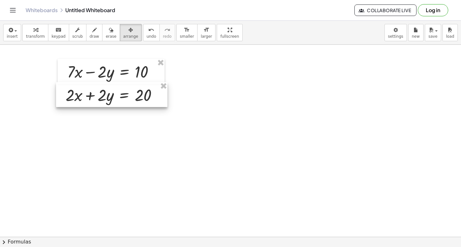
drag, startPoint x: 102, startPoint y: 89, endPoint x: 97, endPoint y: 87, distance: 5.5
click at [97, 87] on div at bounding box center [111, 94] width 111 height 25
click at [33, 28] on icon "button" at bounding box center [35, 30] width 4 height 8
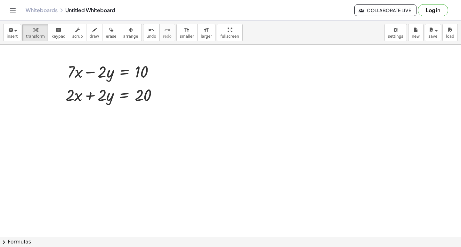
click at [90, 36] on span "draw" at bounding box center [95, 36] width 10 height 4
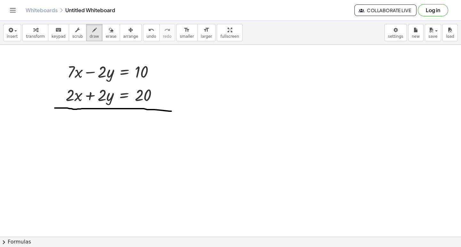
drag, startPoint x: 56, startPoint y: 108, endPoint x: 175, endPoint y: 111, distance: 119.3
click at [33, 31] on icon "button" at bounding box center [35, 30] width 4 height 8
click at [92, 30] on icon "button" at bounding box center [94, 30] width 4 height 8
drag, startPoint x: 110, startPoint y: 57, endPoint x: 99, endPoint y: 84, distance: 30.2
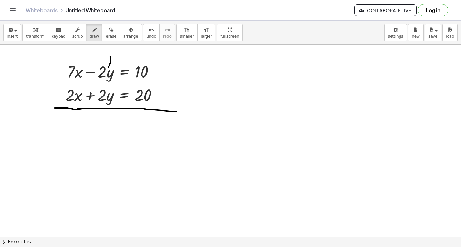
drag, startPoint x: 122, startPoint y: 88, endPoint x: 98, endPoint y: 103, distance: 28.9
click at [27, 30] on div "button" at bounding box center [35, 30] width 19 height 8
drag, startPoint x: 249, startPoint y: 175, endPoint x: 244, endPoint y: 169, distance: 7.2
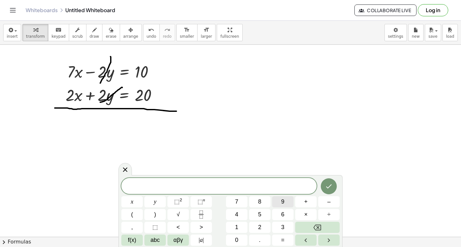
click at [282, 205] on button "9" at bounding box center [282, 201] width 21 height 11
click at [137, 199] on button "x" at bounding box center [131, 201] width 21 height 11
click at [278, 240] on button "=" at bounding box center [282, 240] width 21 height 11
click at [279, 225] on button "3" at bounding box center [282, 227] width 21 height 11
click at [236, 236] on span "0" at bounding box center [236, 240] width 3 height 9
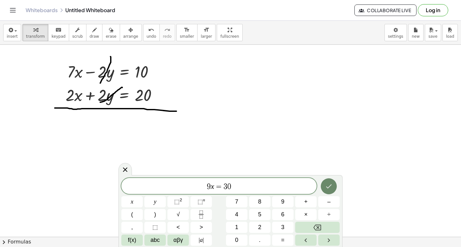
click at [331, 183] on button "Done" at bounding box center [328, 186] width 16 height 16
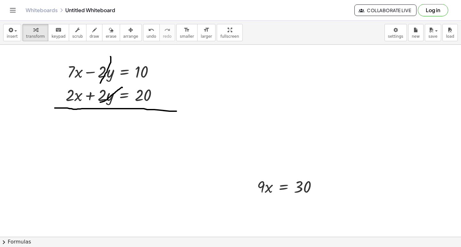
drag, startPoint x: 121, startPoint y: 35, endPoint x: 264, endPoint y: 225, distance: 237.7
click at [173, 95] on div "insert select one: Math Expression Function Text Youtube Video Graphing Geometr…" at bounding box center [230, 134] width 461 height 226
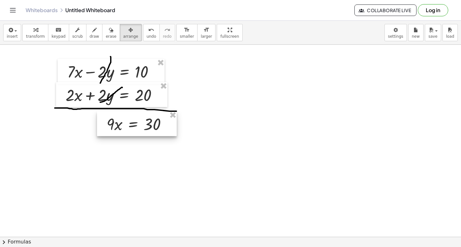
drag, startPoint x: 265, startPoint y: 195, endPoint x: 108, endPoint y: 127, distance: 171.2
click at [114, 131] on div at bounding box center [137, 123] width 80 height 25
click at [27, 33] on div "button" at bounding box center [35, 30] width 19 height 8
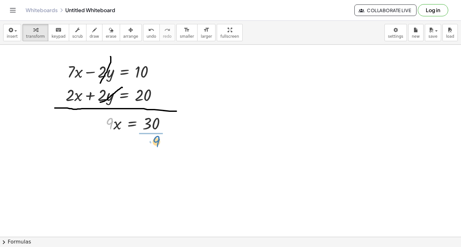
drag, startPoint x: 107, startPoint y: 124, endPoint x: 155, endPoint y: 142, distance: 50.9
click at [150, 148] on div at bounding box center [138, 150] width 72 height 32
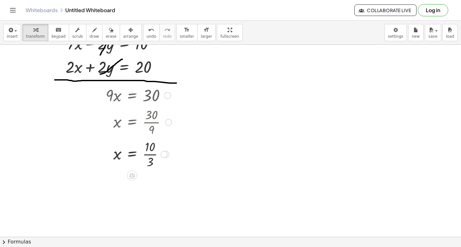
scroll to position [2627, 0]
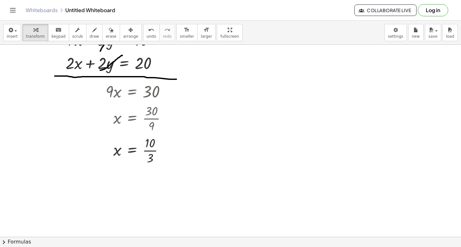
click at [90, 34] on span "draw" at bounding box center [95, 36] width 10 height 4
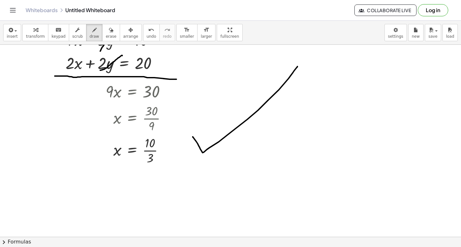
drag, startPoint x: 193, startPoint y: 137, endPoint x: 297, endPoint y: 67, distance: 126.2
click at [29, 30] on div "button" at bounding box center [35, 30] width 19 height 8
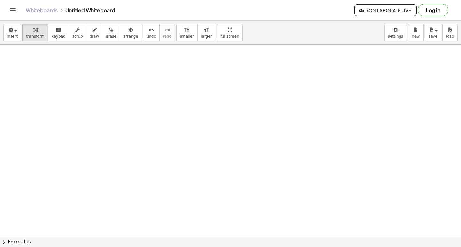
scroll to position [2883, 0]
